Goal: Task Accomplishment & Management: Use online tool/utility

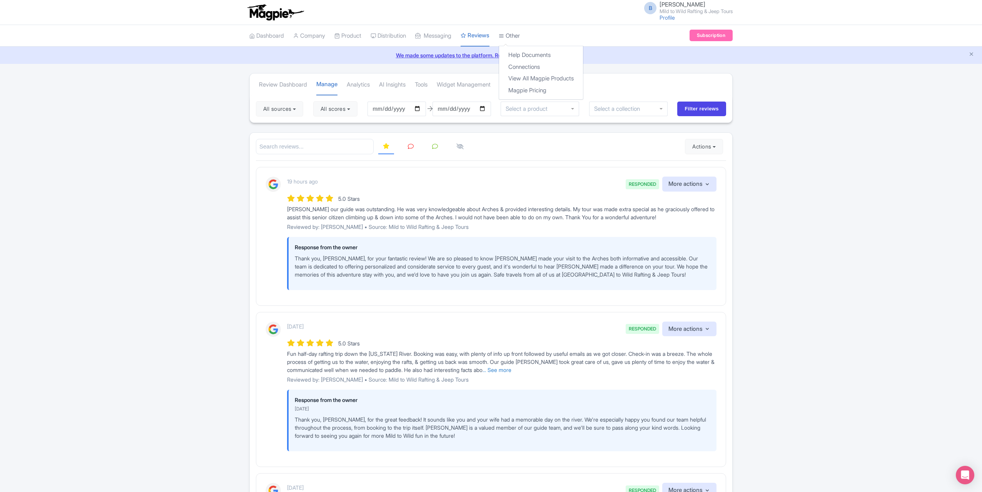
click at [520, 38] on link "Other" at bounding box center [509, 35] width 21 height 21
click at [520, 65] on link "Connections" at bounding box center [541, 67] width 84 height 12
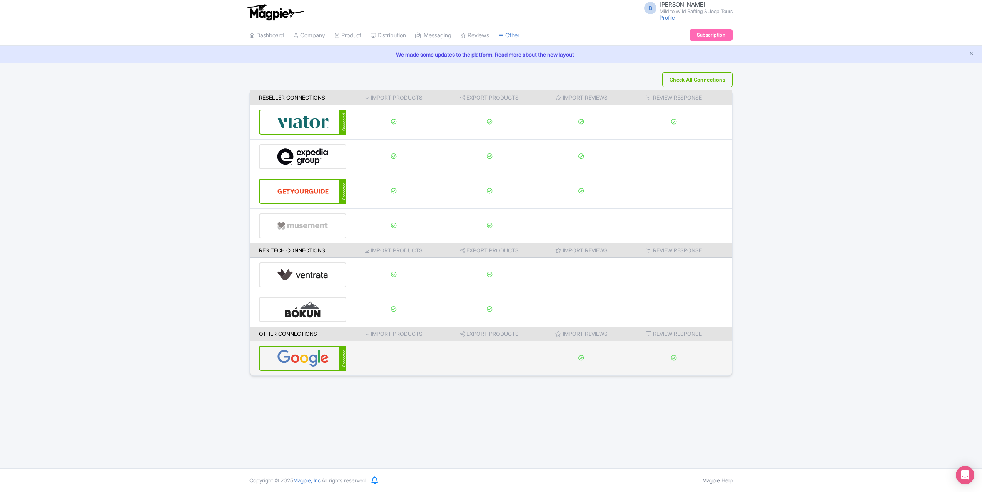
click at [301, 361] on img at bounding box center [303, 358] width 52 height 23
